Goal: Task Accomplishment & Management: Manage account settings

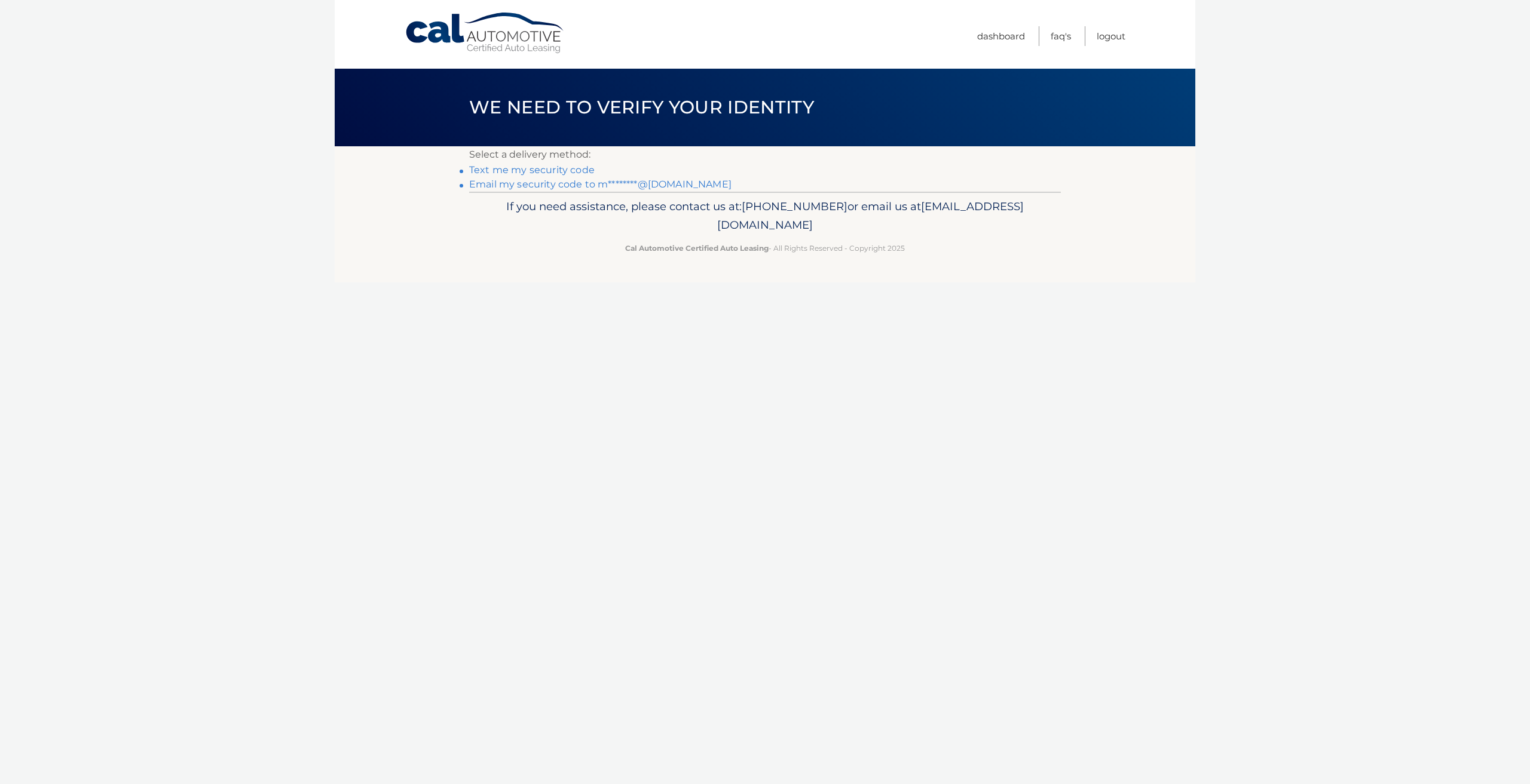
click at [552, 187] on link "Email my security code to m********@gmail.com" at bounding box center [600, 185] width 262 height 12
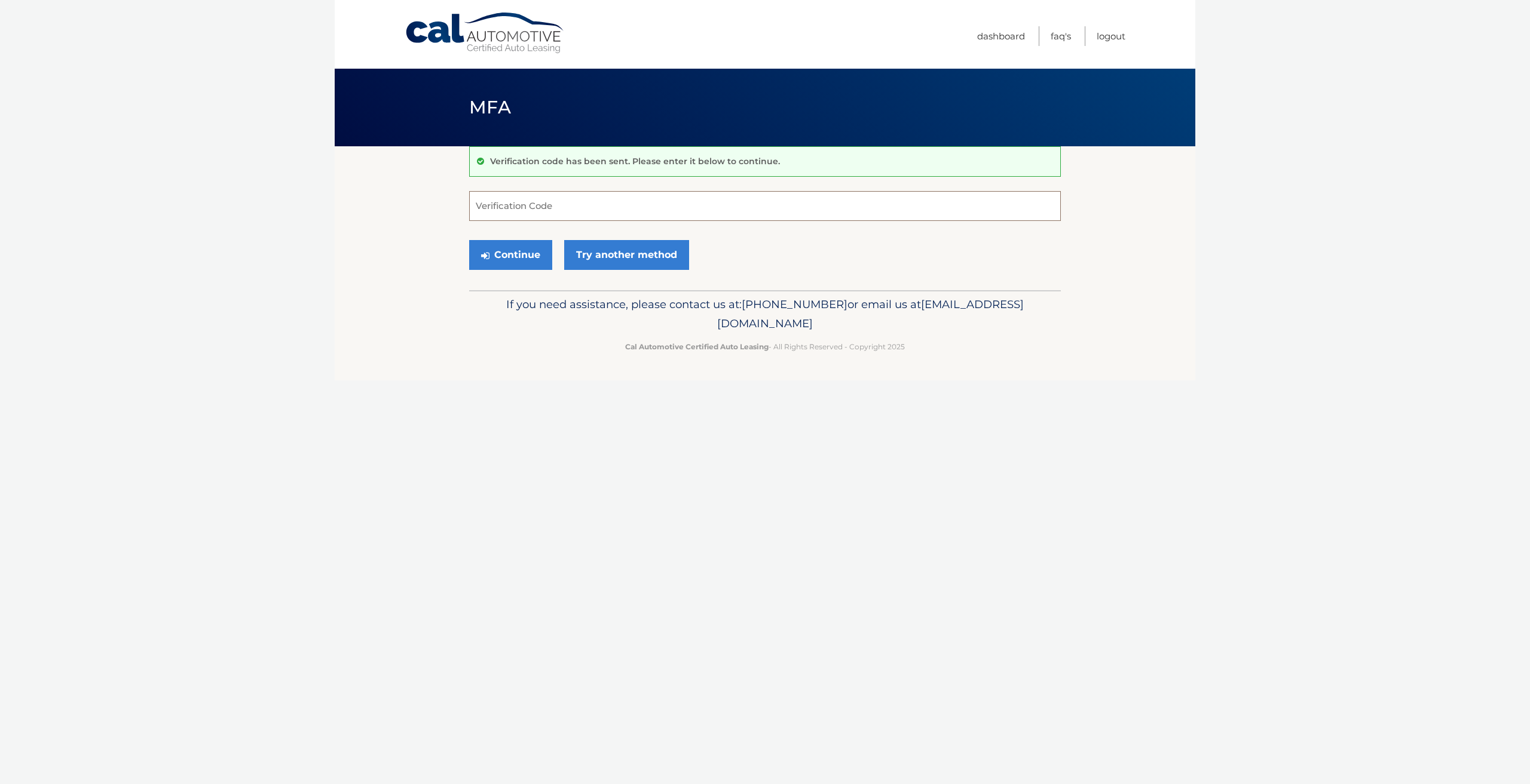
paste input "849609"
click at [529, 257] on button "Continue" at bounding box center [510, 255] width 83 height 30
click at [526, 248] on button "Continue" at bounding box center [510, 255] width 83 height 30
click at [476, 210] on input "849609" at bounding box center [765, 206] width 591 height 30
type input "849609"
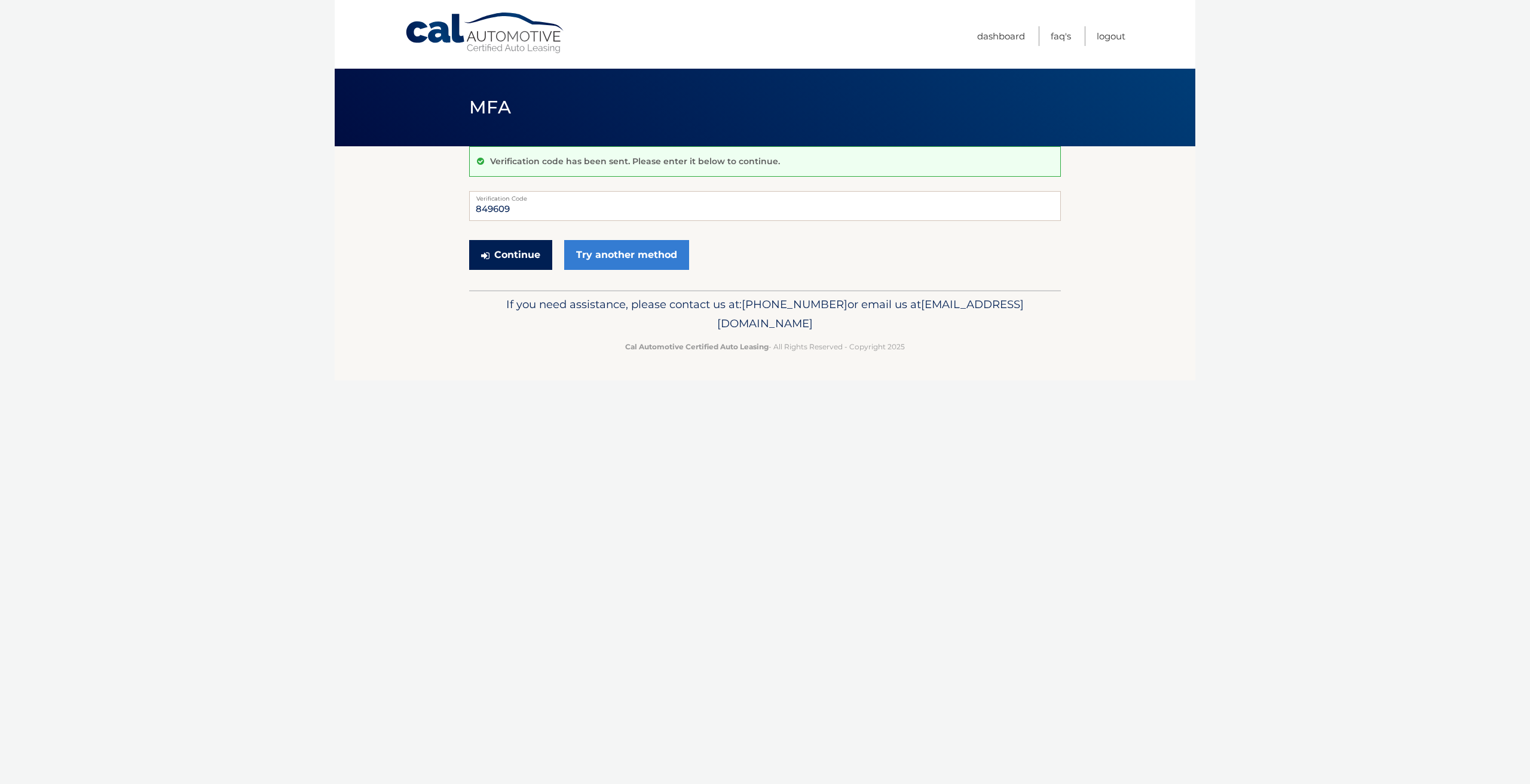
click at [513, 253] on button "Continue" at bounding box center [510, 255] width 83 height 30
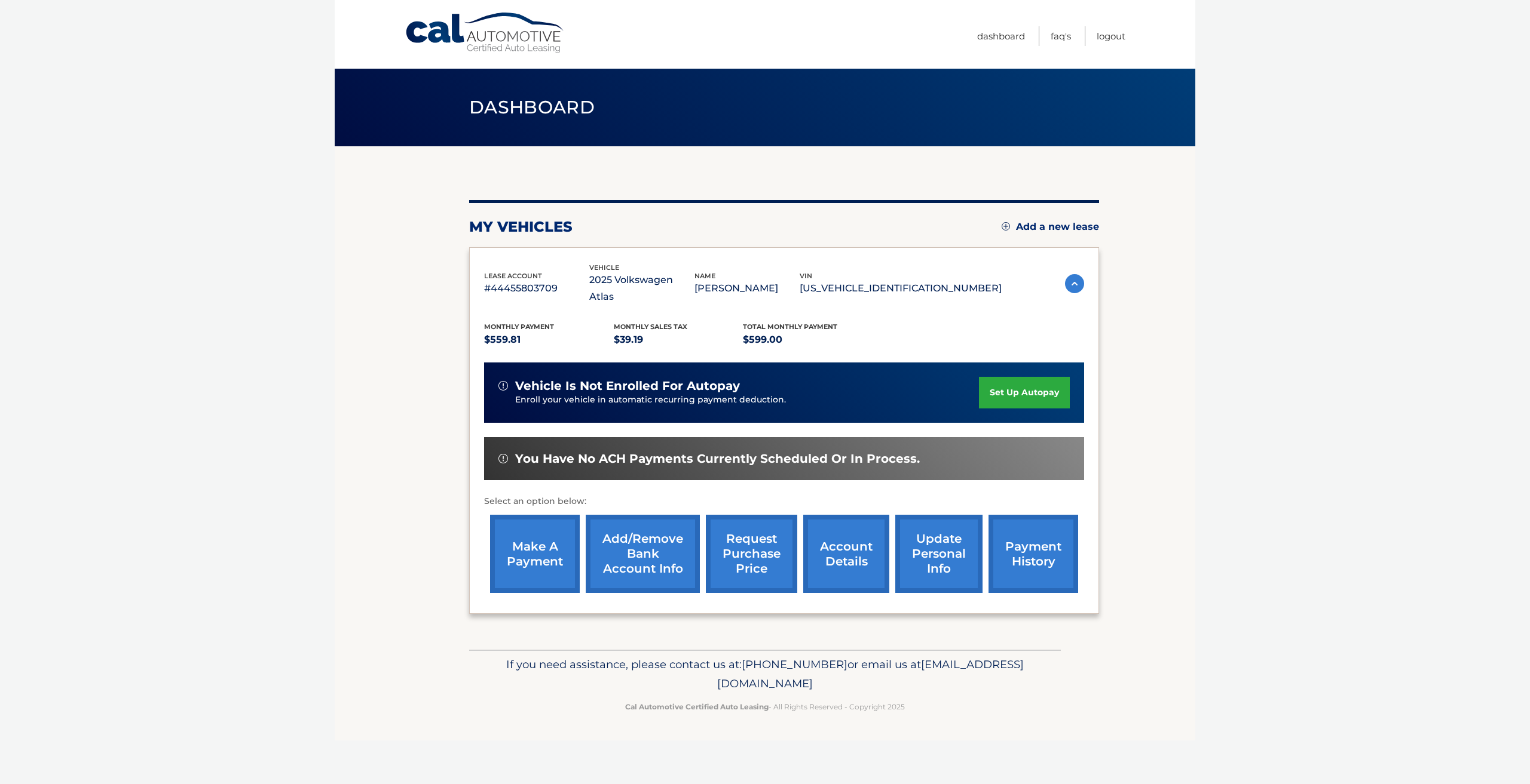
click at [855, 543] on link "account details" at bounding box center [846, 554] width 86 height 78
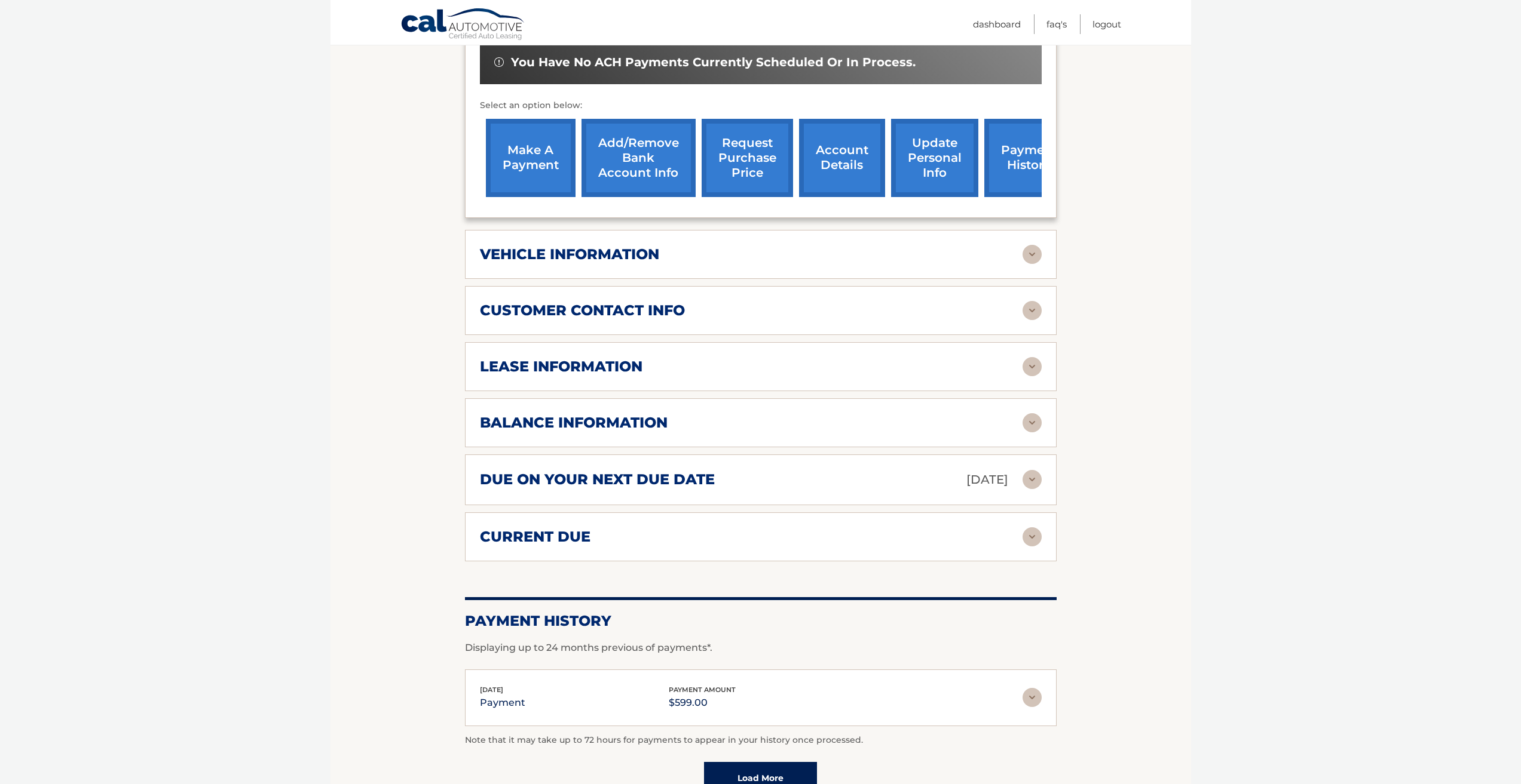
scroll to position [418, 0]
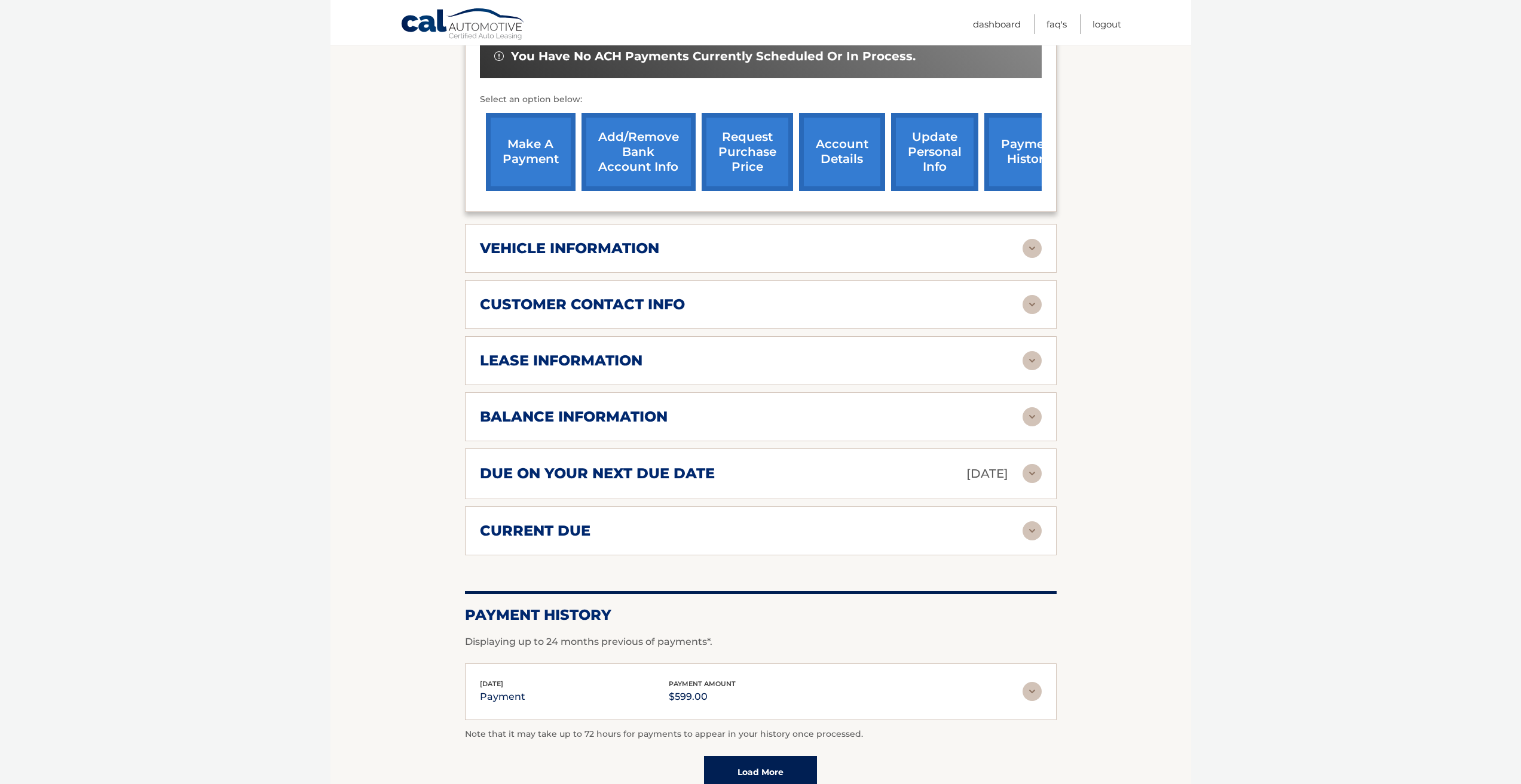
click at [726, 472] on div "due on your next due date [DATE]" at bounding box center [752, 473] width 543 height 21
